Goal: Transaction & Acquisition: Purchase product/service

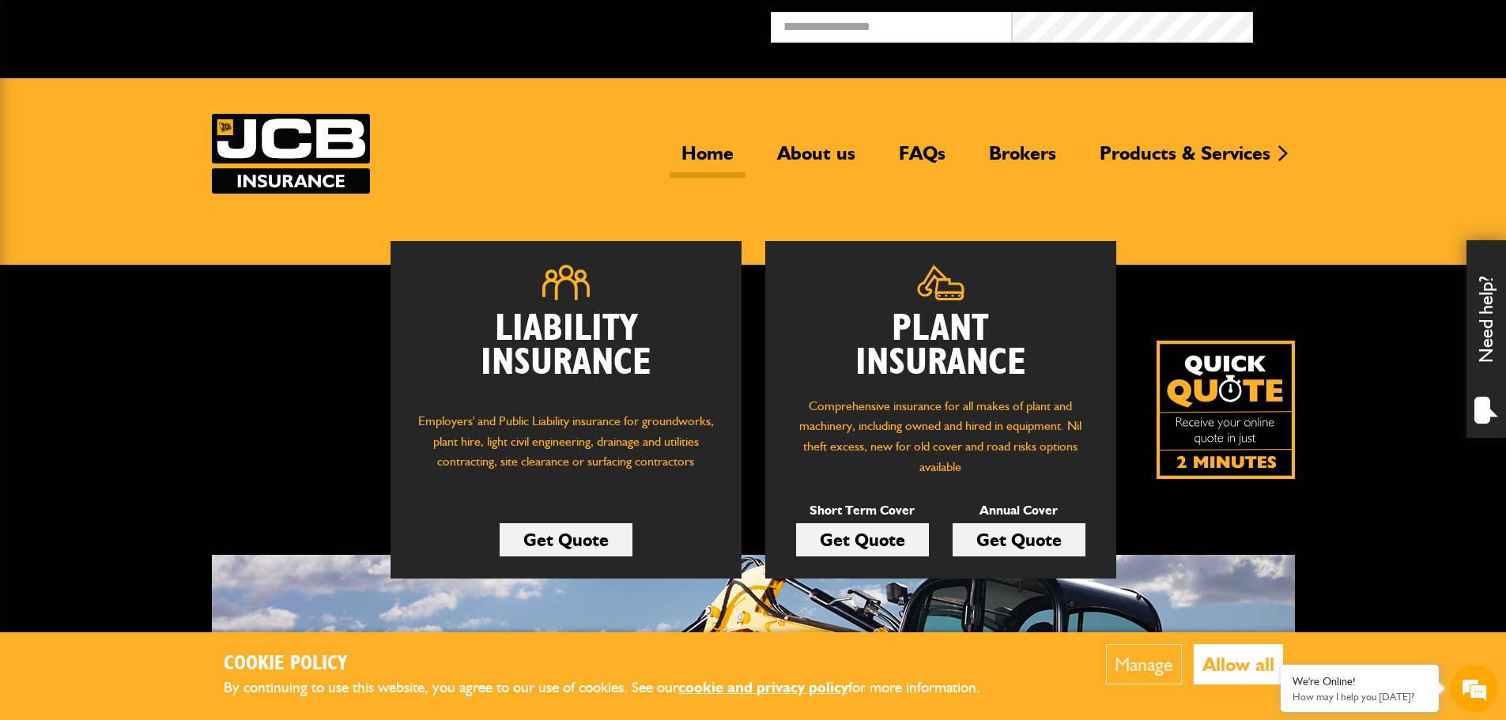
click at [1230, 658] on button "Allow all" at bounding box center [1237, 664] width 89 height 40
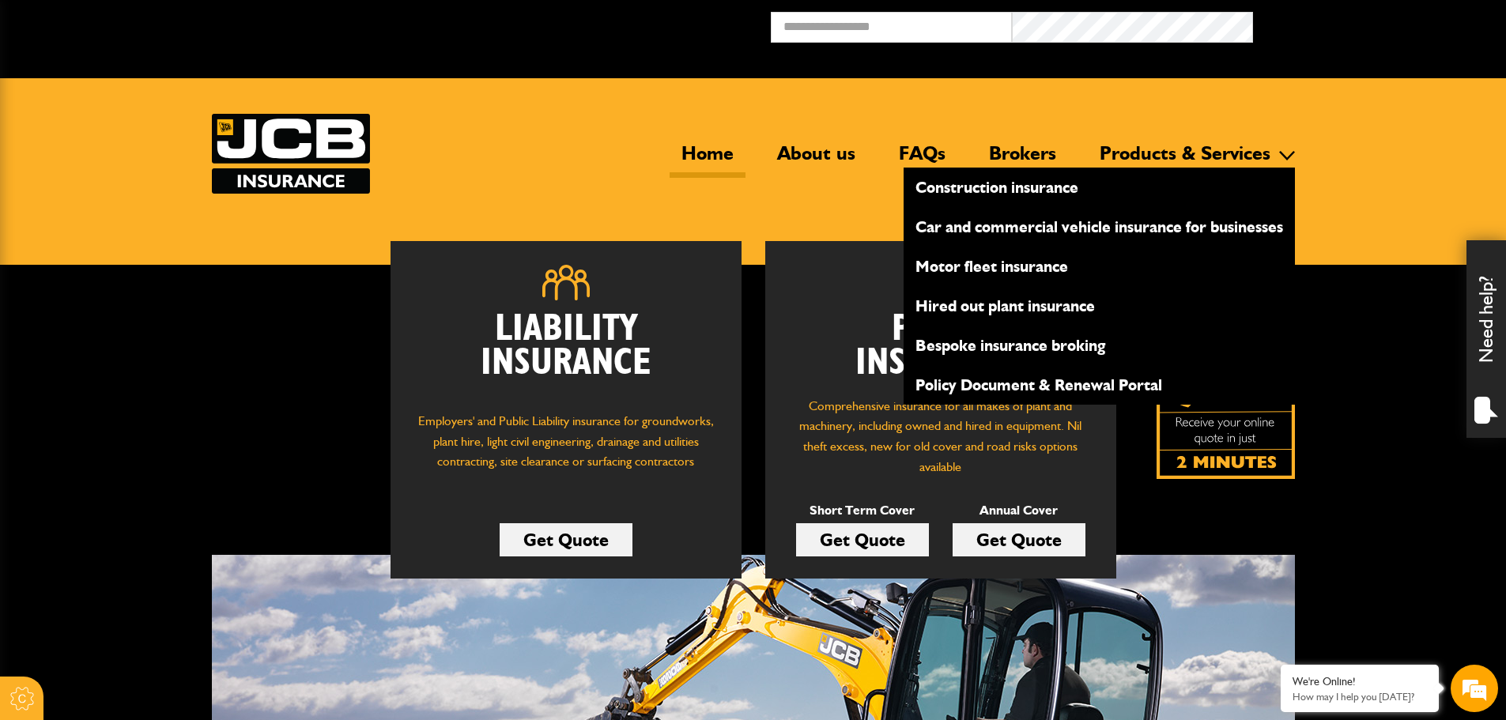
click at [1276, 153] on link "Products & Services" at bounding box center [1185, 159] width 194 height 36
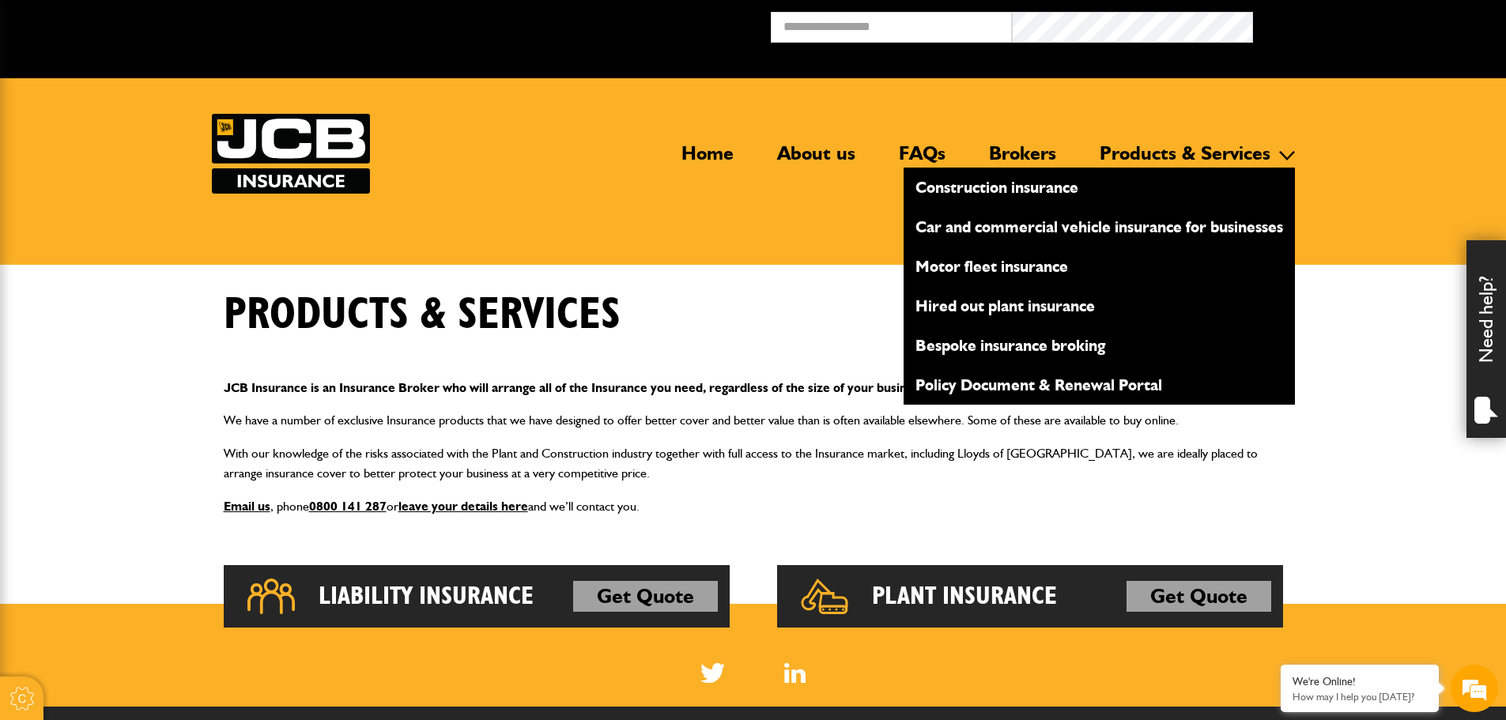
click at [997, 262] on link "Motor fleet insurance" at bounding box center [1098, 266] width 391 height 27
